Goal: Task Accomplishment & Management: Use online tool/utility

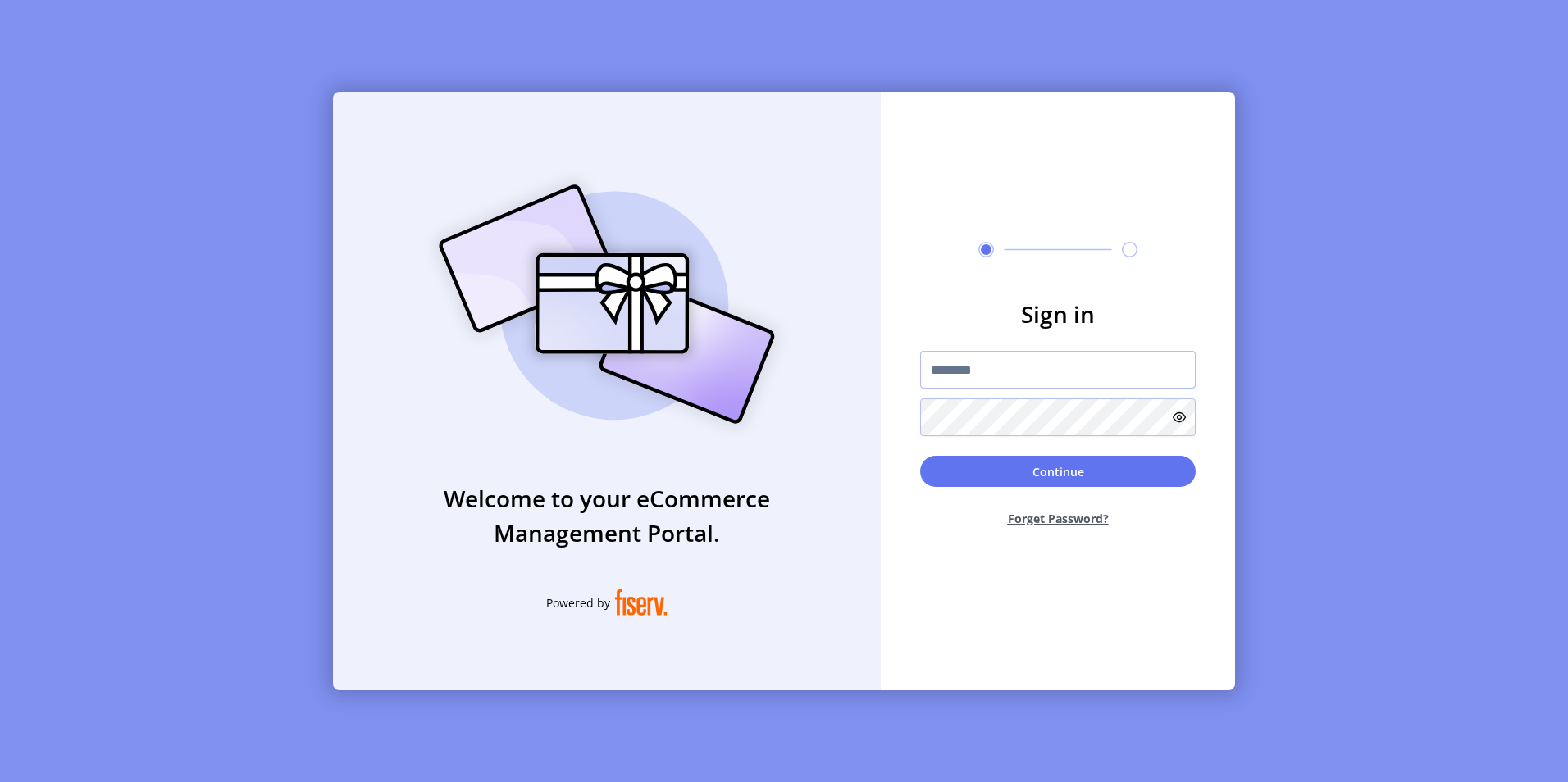
click at [976, 367] on input "text" at bounding box center [1057, 369] width 275 height 37
type input "**********"
click at [920, 456] on button "Continue" at bounding box center [1057, 471] width 275 height 31
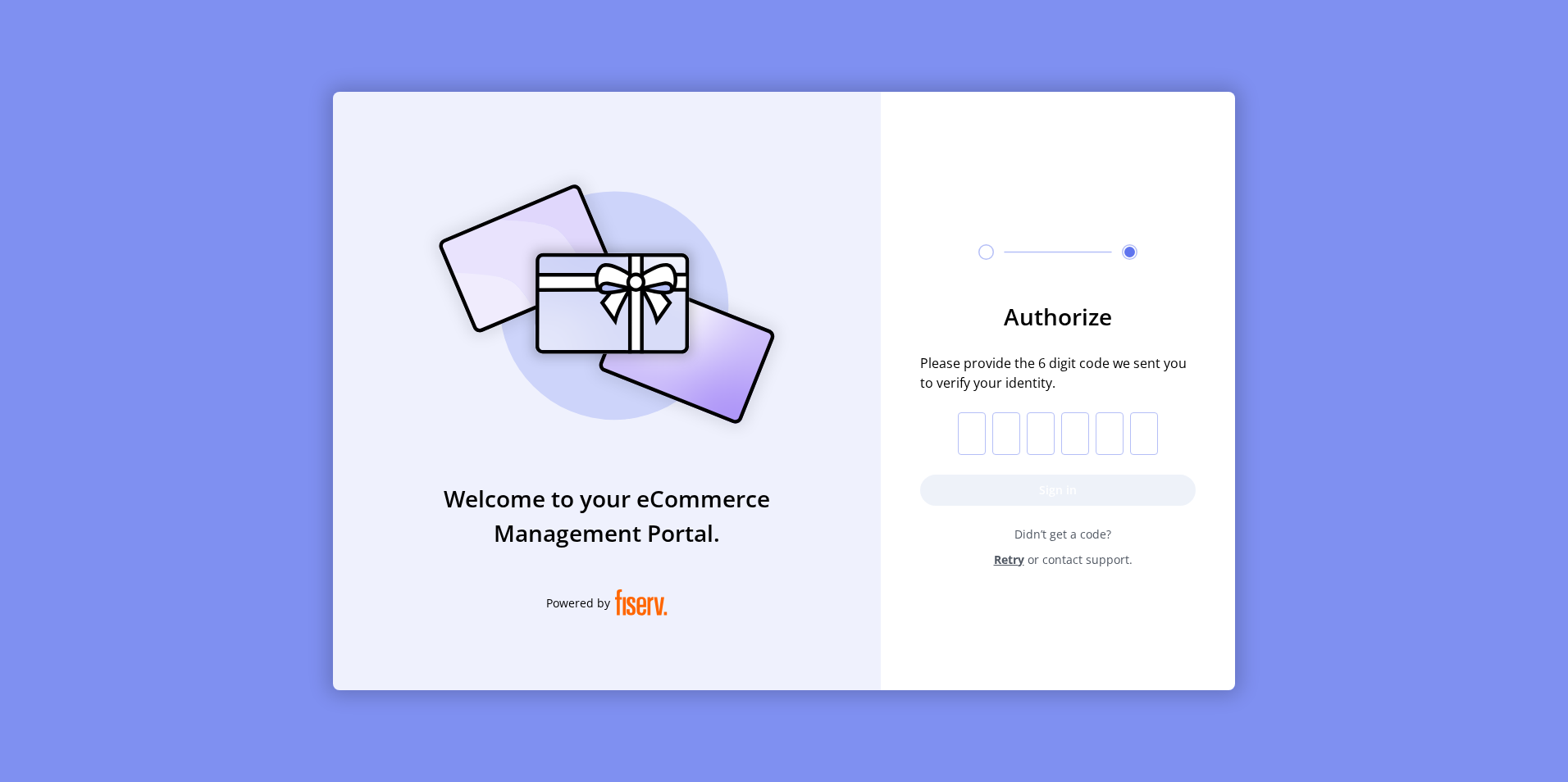
click at [974, 431] on input "text" at bounding box center [971, 433] width 27 height 42
type input "*"
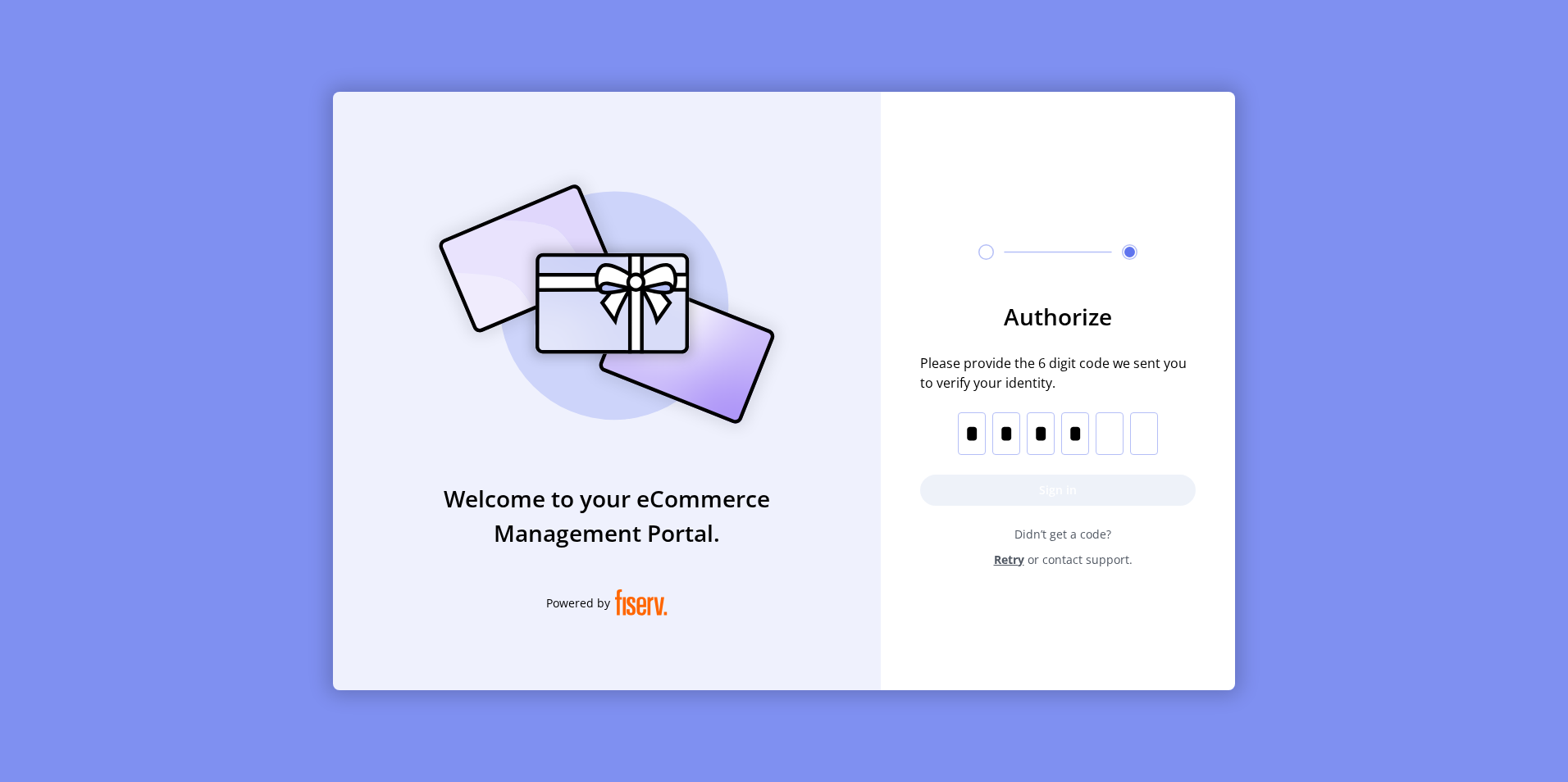
type input "*"
click at [1057, 497] on button "Sign in" at bounding box center [1057, 489] width 275 height 31
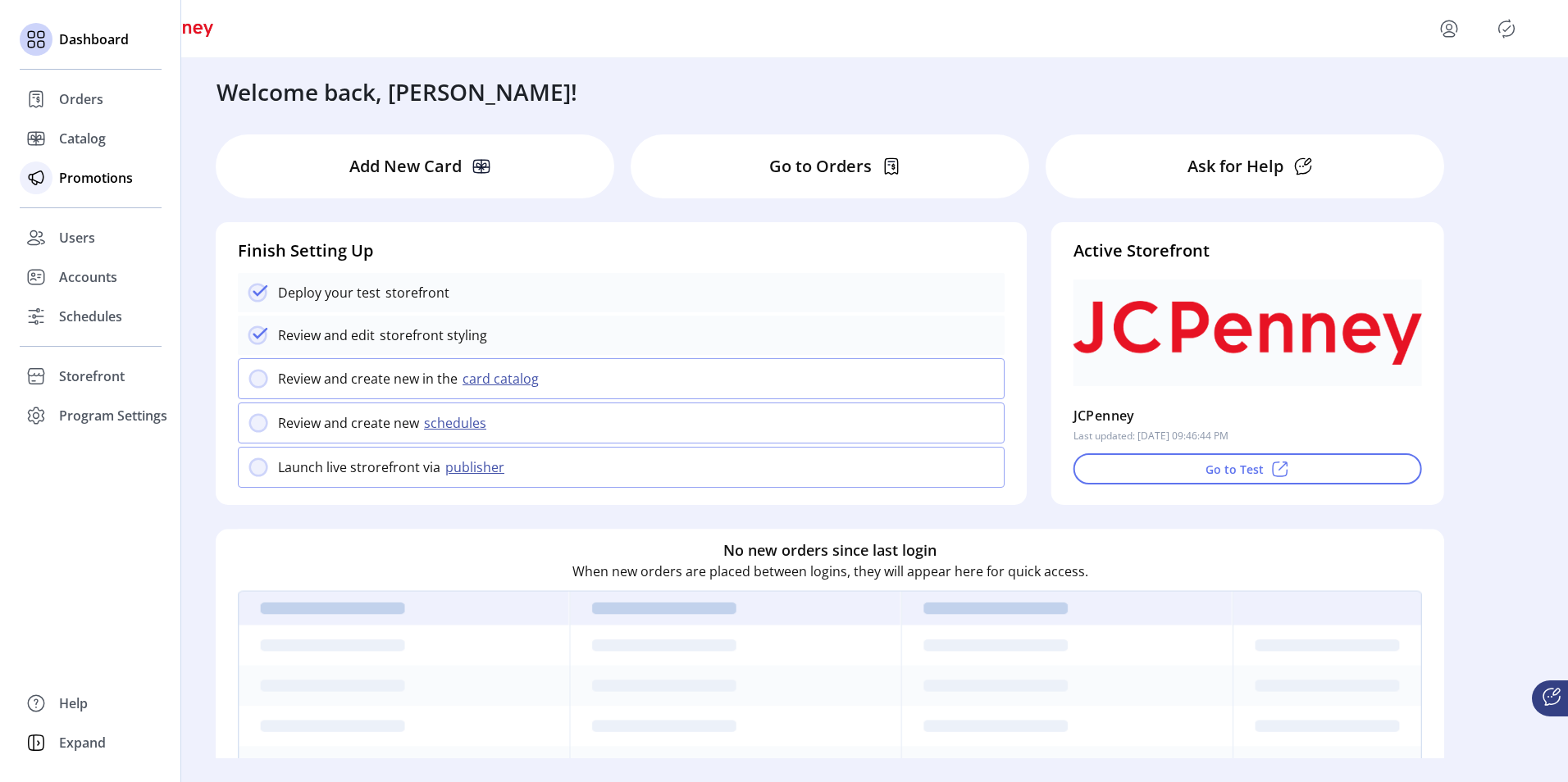
click at [89, 183] on span "Promotions" at bounding box center [96, 178] width 74 height 20
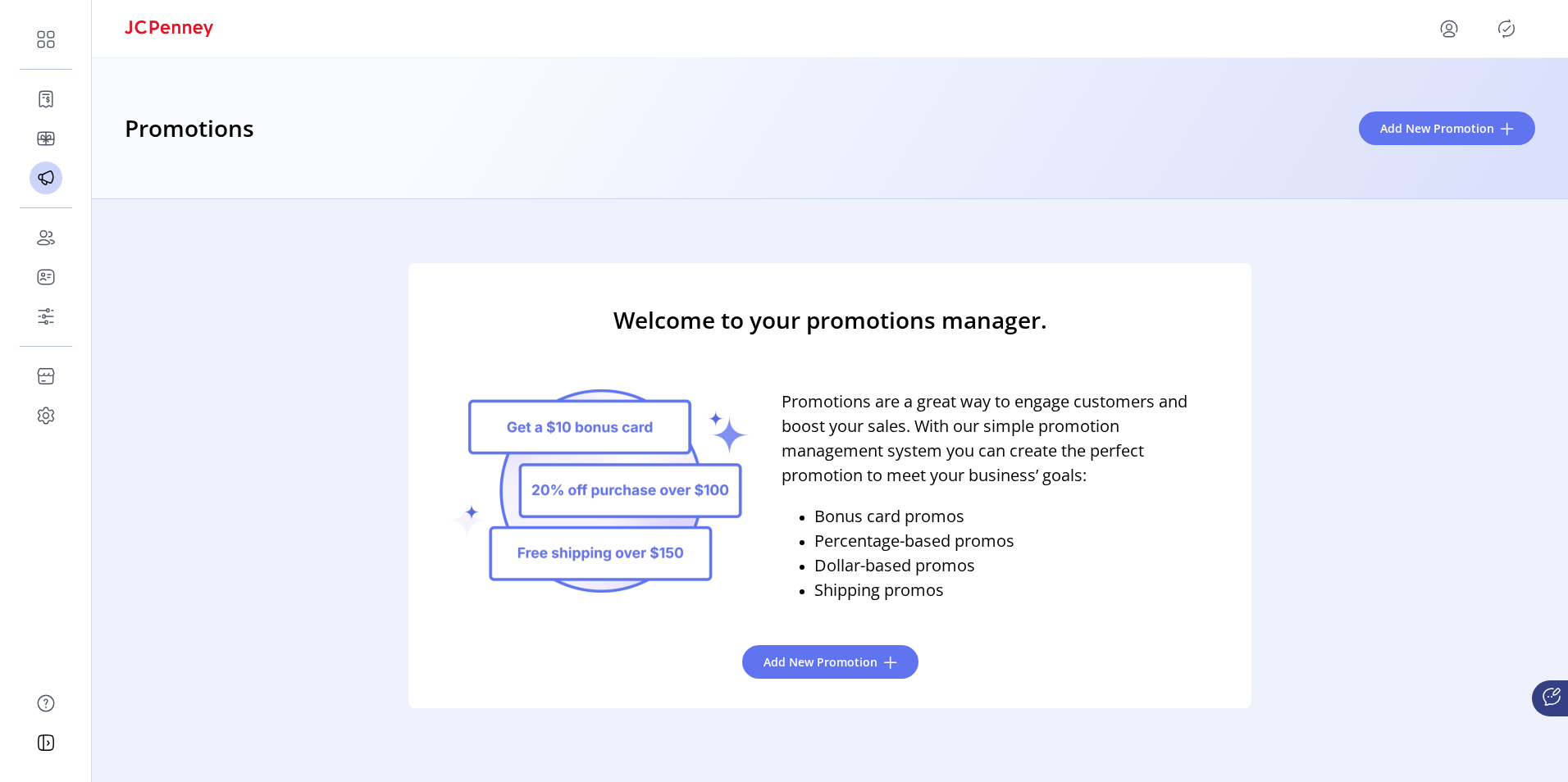
scroll to position [27, 0]
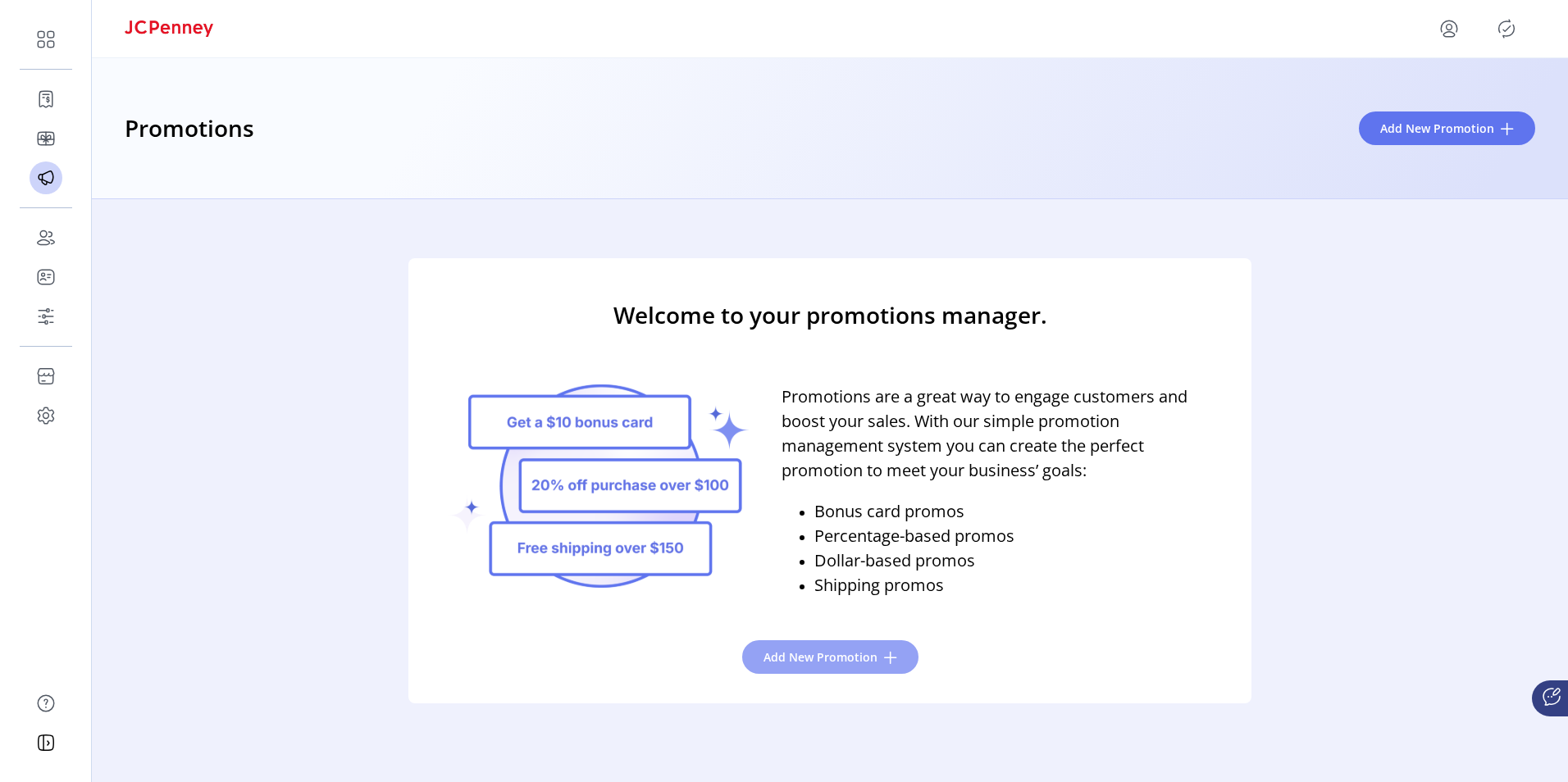
click at [846, 661] on span "Add New Promotion" at bounding box center [820, 656] width 114 height 17
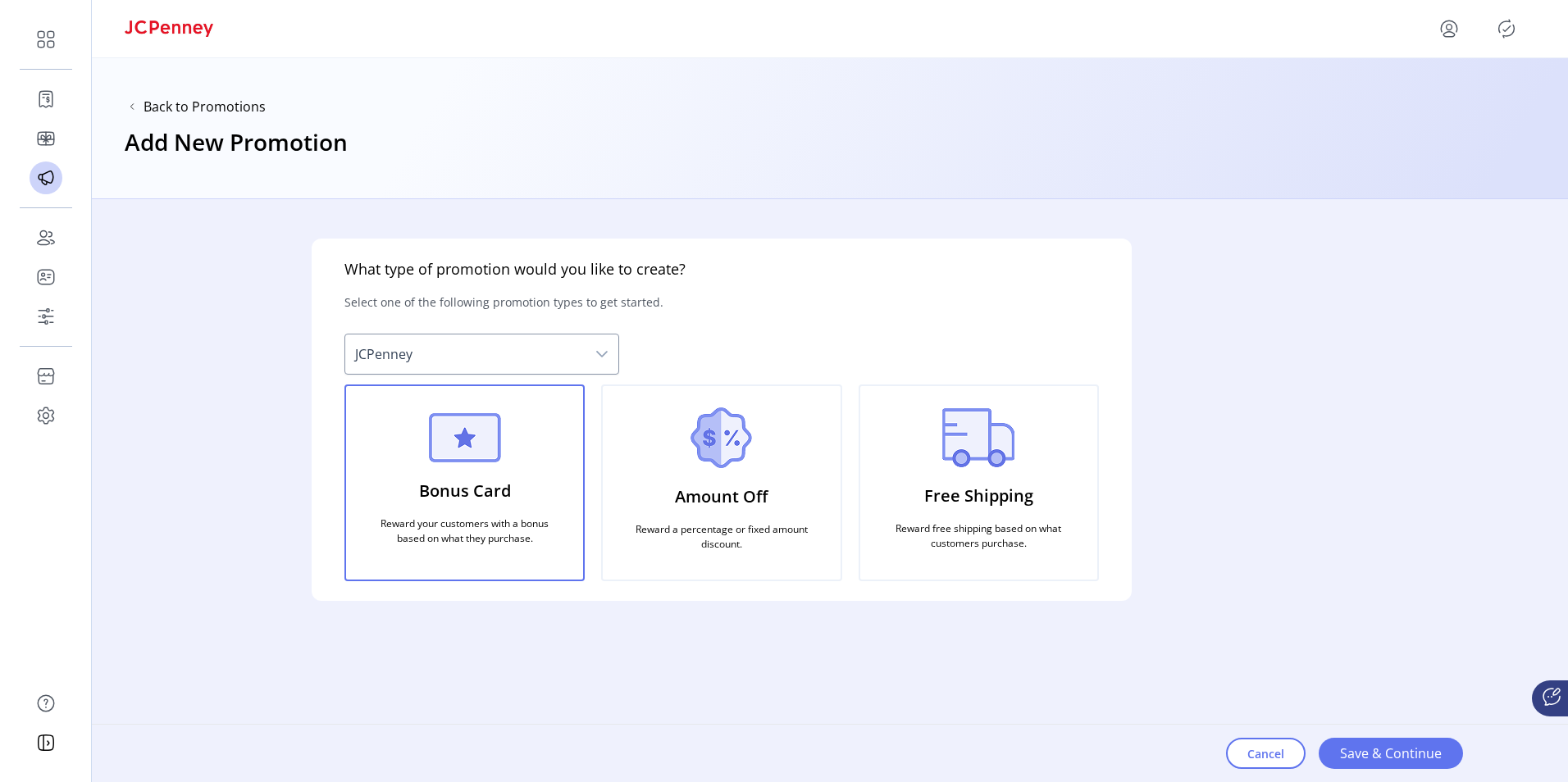
click at [445, 497] on p "Bonus Card" at bounding box center [464, 490] width 92 height 37
click at [1382, 752] on span "Save & Continue" at bounding box center [1391, 754] width 102 height 20
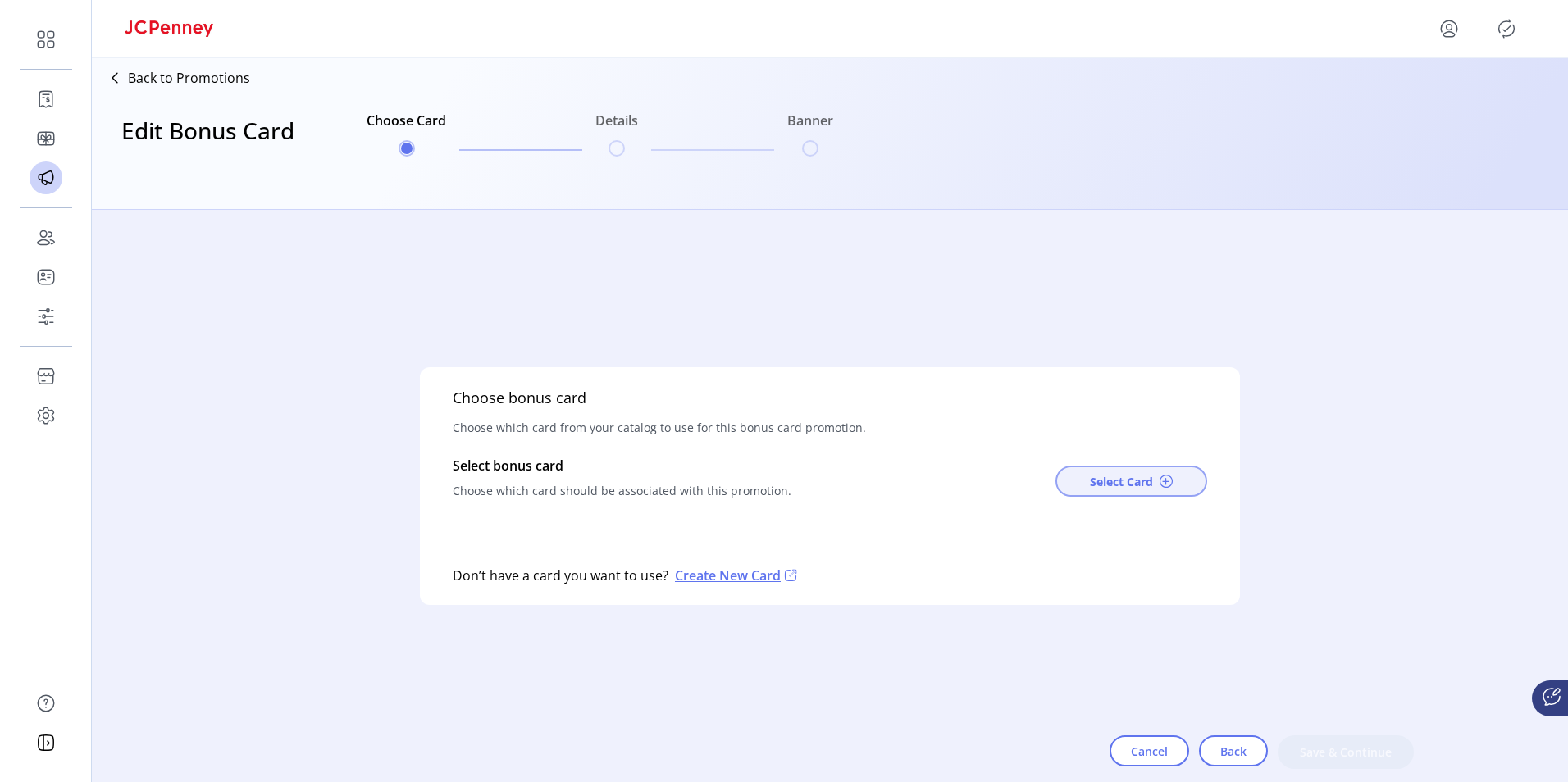
click at [1109, 483] on span "Select Card" at bounding box center [1121, 481] width 63 height 17
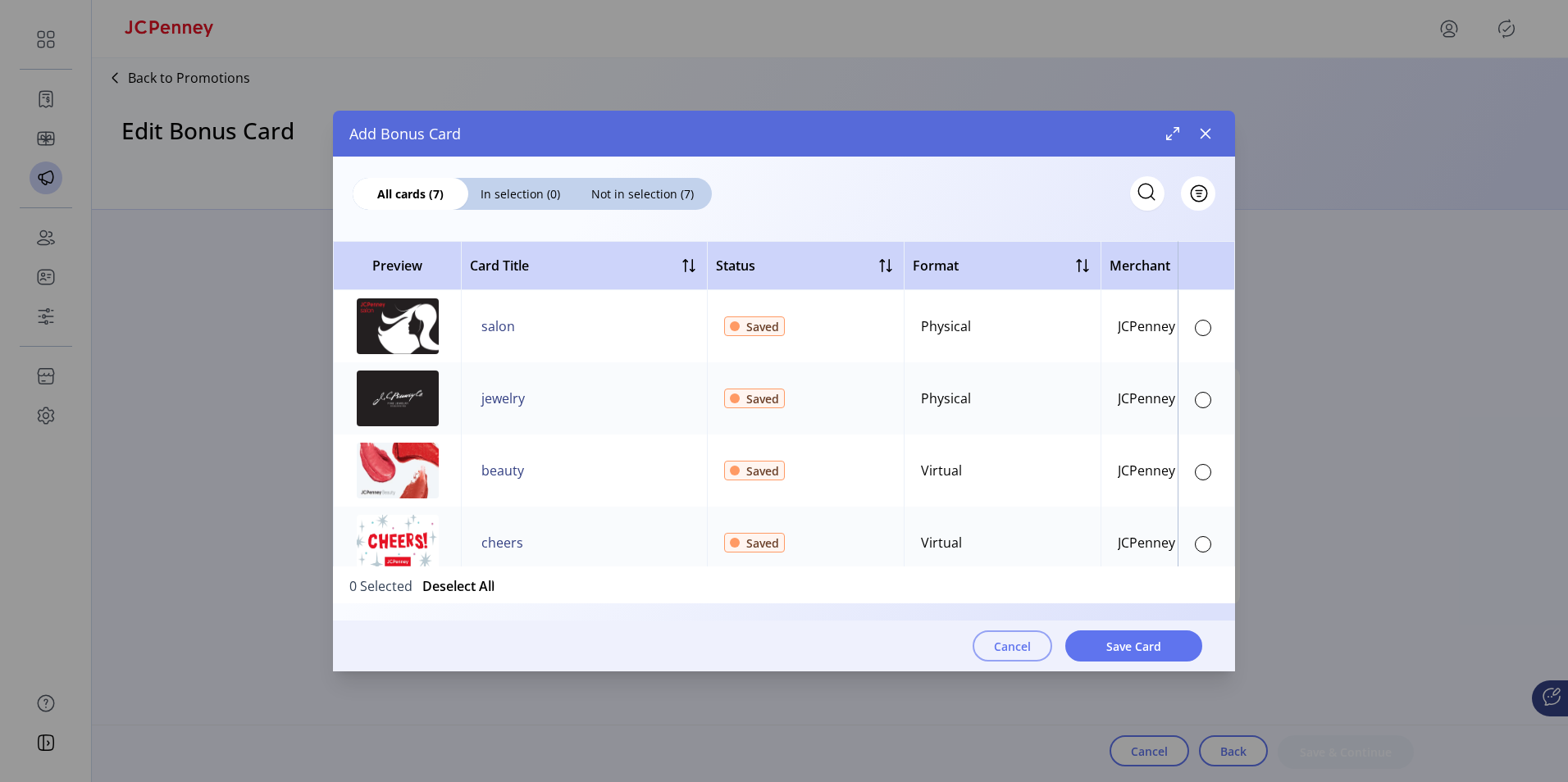
click at [1026, 631] on button "Cancel" at bounding box center [1012, 646] width 80 height 31
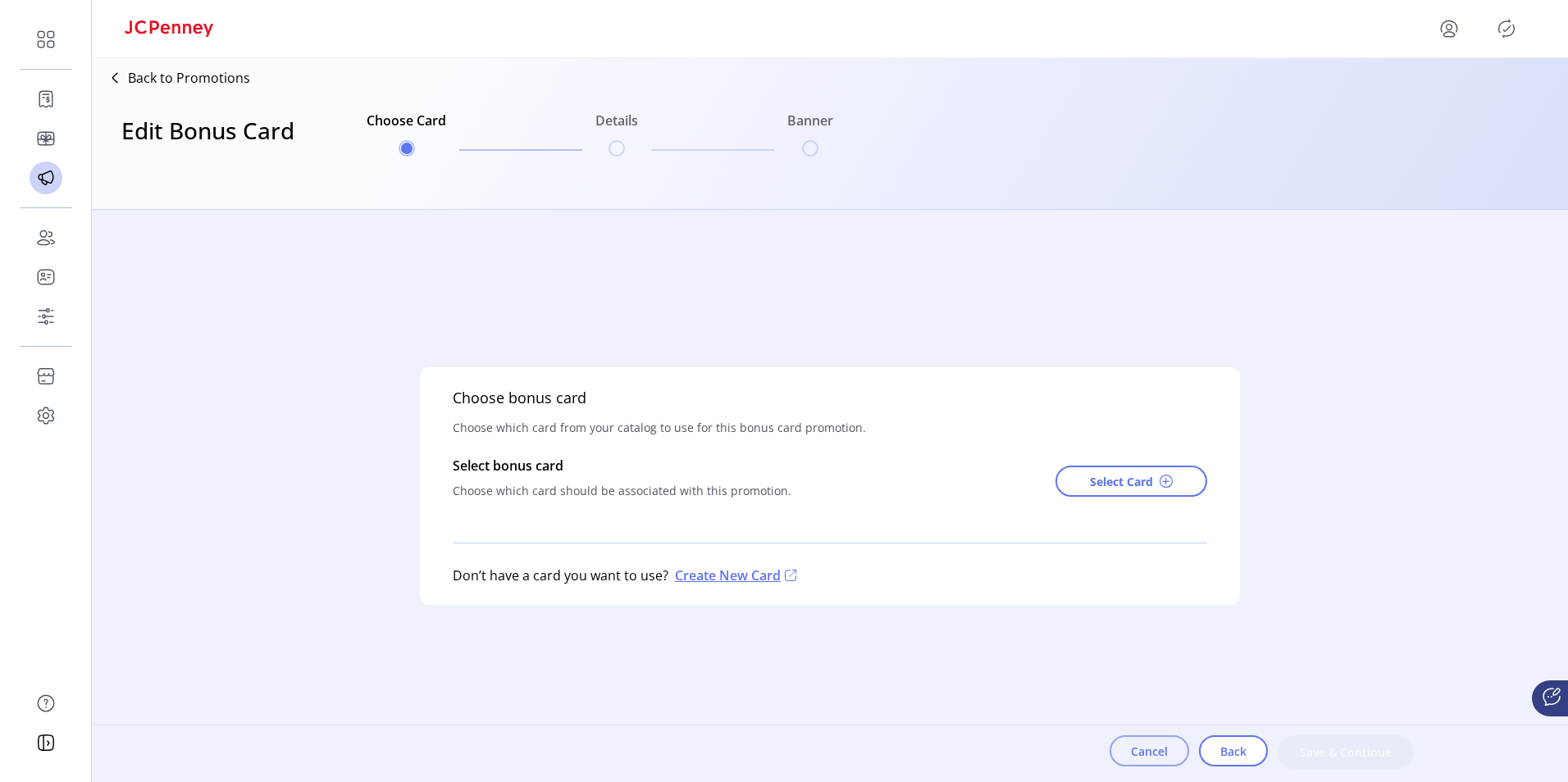
click at [1148, 758] on span "Cancel" at bounding box center [1149, 751] width 37 height 17
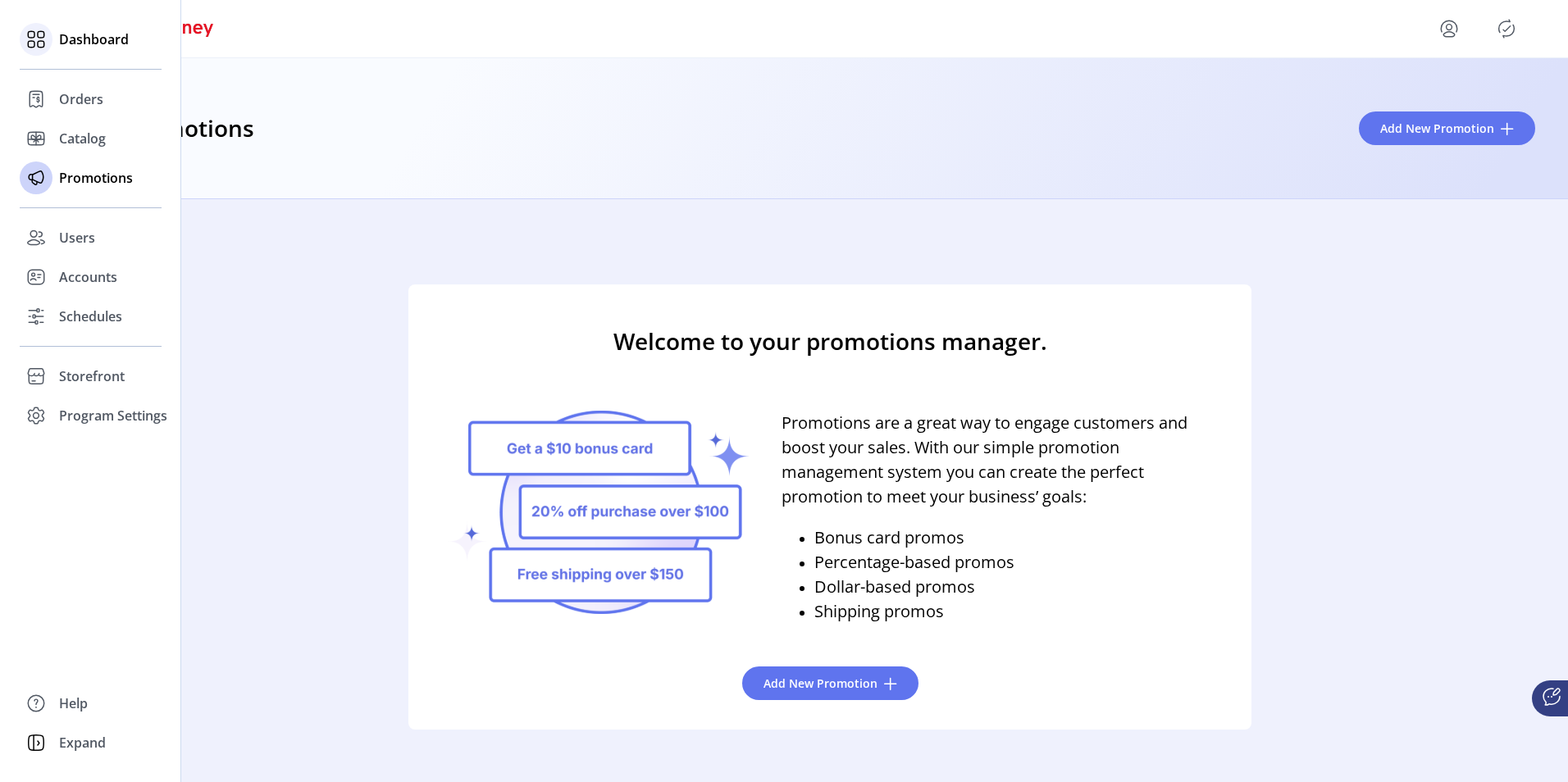
click at [79, 36] on span "Dashboard" at bounding box center [94, 39] width 70 height 20
